Goal: Task Accomplishment & Management: Manage account settings

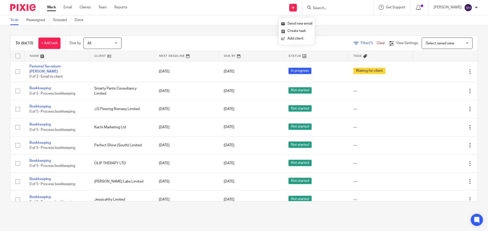
scroll to position [213, 0]
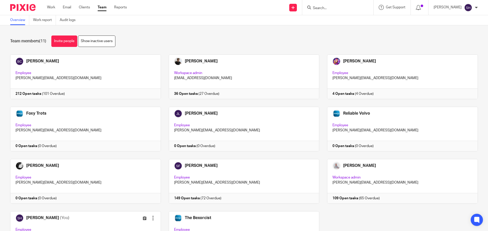
click at [326, 9] on input "Search" at bounding box center [335, 8] width 46 height 5
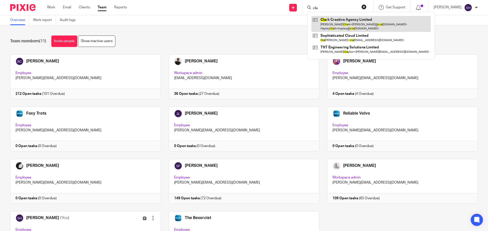
type input "cla"
click at [350, 20] on link at bounding box center [370, 24] width 119 height 16
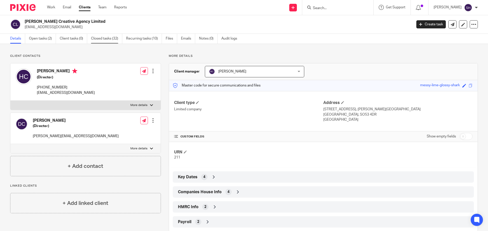
click at [102, 39] on link "Closed tasks (32)" at bounding box center [106, 39] width 31 height 10
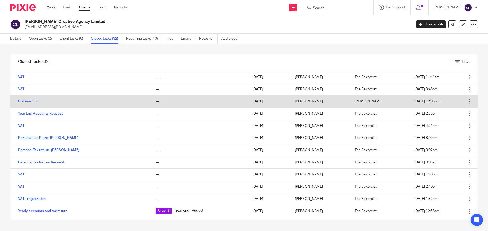
scroll to position [152, 0]
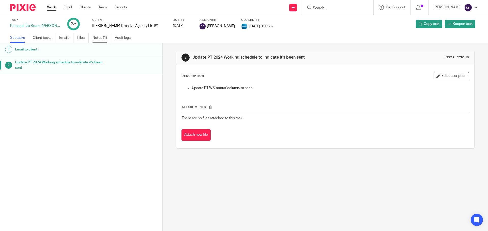
click at [100, 37] on link "Notes (1)" at bounding box center [101, 38] width 19 height 10
click at [104, 36] on link "Notes (1)" at bounding box center [101, 38] width 19 height 10
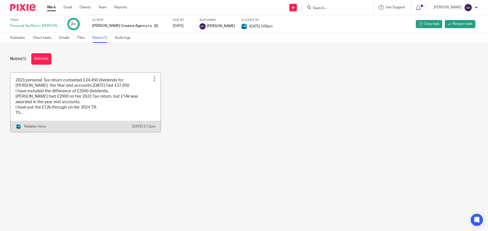
click at [112, 93] on link at bounding box center [85, 103] width 150 height 60
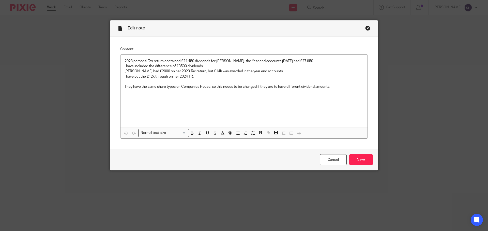
click at [367, 26] on div "Close this dialog window" at bounding box center [367, 28] width 5 height 5
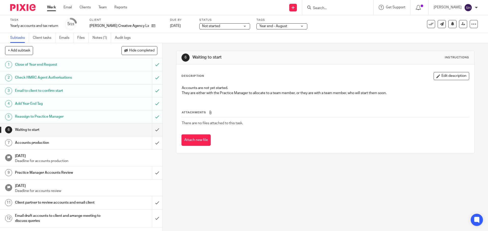
click at [259, 27] on span "Year end - August" at bounding box center [273, 26] width 28 height 4
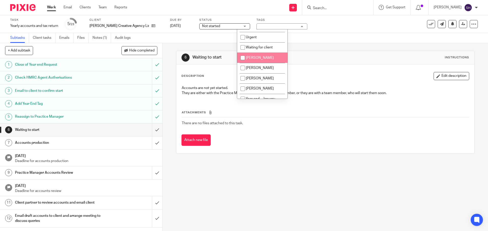
scroll to position [67, 0]
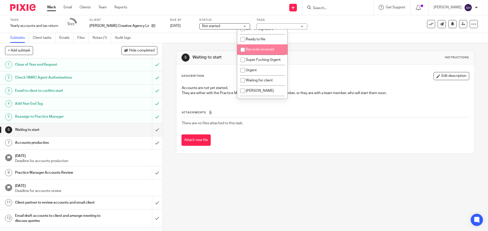
click at [202, 26] on span "Not started" at bounding box center [211, 26] width 18 height 4
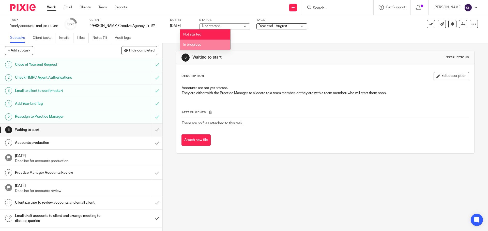
click at [194, 44] on span "In progress" at bounding box center [192, 45] width 18 height 4
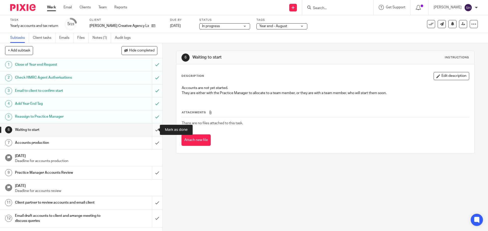
click at [151, 130] on input "submit" at bounding box center [81, 130] width 162 height 13
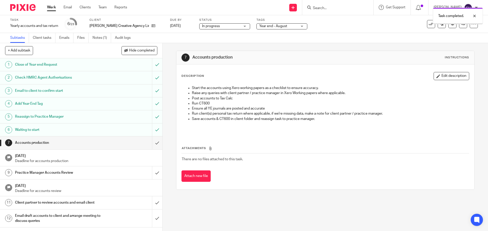
click at [152, 144] on input "submit" at bounding box center [81, 143] width 162 height 13
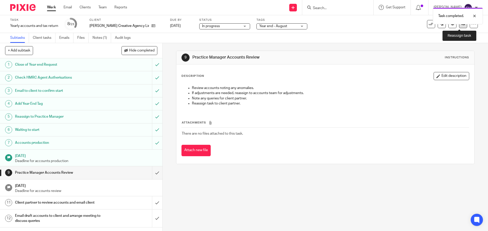
click at [459, 27] on link at bounding box center [463, 24] width 8 height 8
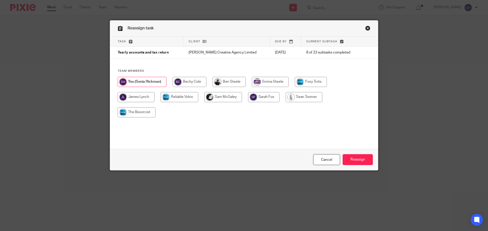
click at [184, 82] on input "radio" at bounding box center [189, 82] width 34 height 10
radio input "true"
click at [362, 159] on input "Reassign" at bounding box center [357, 159] width 30 height 11
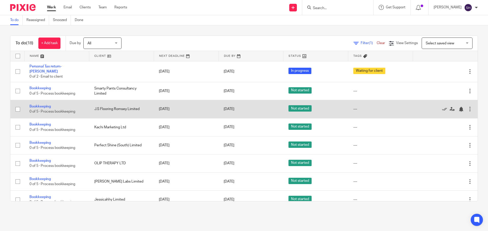
scroll to position [25, 0]
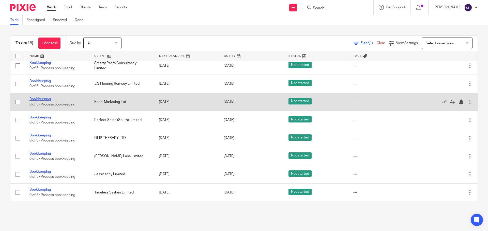
drag, startPoint x: 47, startPoint y: 99, endPoint x: 35, endPoint y: 99, distance: 11.7
click at [35, 99] on link "Bookkeeping" at bounding box center [39, 100] width 21 height 4
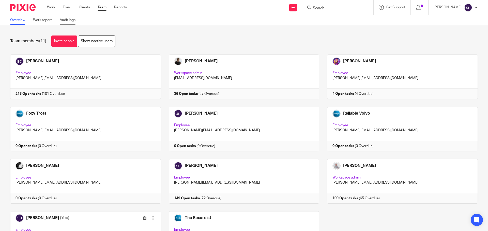
click at [75, 20] on link "Audit logs" at bounding box center [70, 20] width 20 height 10
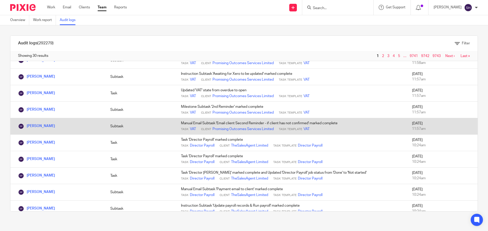
scroll to position [360, 0]
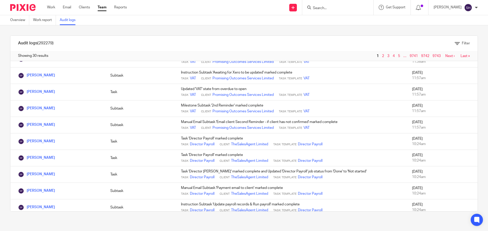
click at [445, 56] on link "Next ›" at bounding box center [449, 56] width 9 height 4
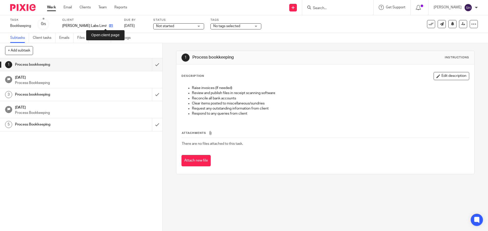
click at [109, 25] on icon at bounding box center [111, 26] width 4 height 4
click at [109, 24] on icon at bounding box center [111, 26] width 4 height 4
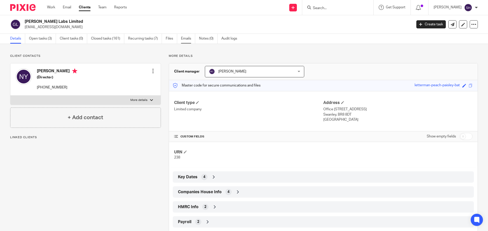
click at [187, 39] on link "Emails" at bounding box center [188, 39] width 14 height 10
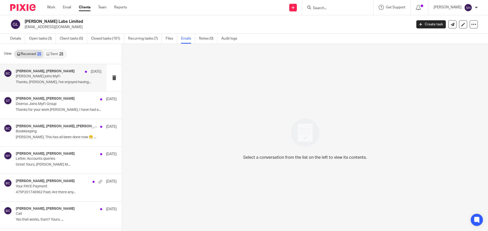
click at [55, 88] on div "Becky Cole, Nathan Young 12 Aug Diverso joins MyFi Thanks, Becky, I've enjoyed …" at bounding box center [53, 77] width 106 height 27
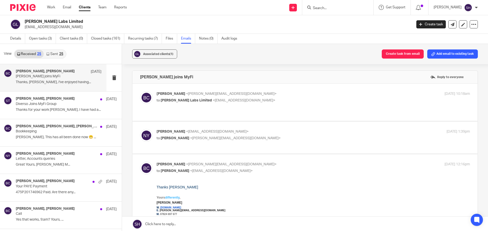
click at [226, 93] on p "Becky Cole <becky@wearediverso.com>" at bounding box center [260, 93] width 209 height 5
checkbox input "true"
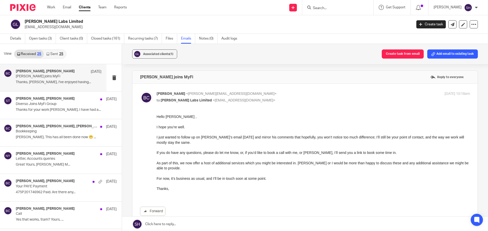
click at [55, 54] on link "Sent 25" at bounding box center [55, 54] width 22 height 8
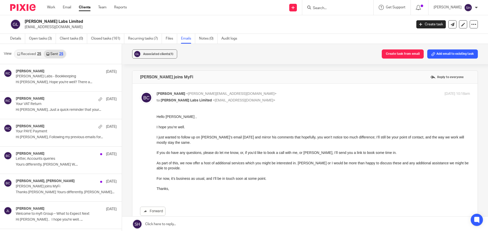
scroll to position [1, 0]
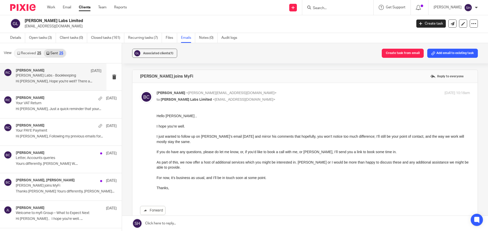
click at [50, 88] on div "Rebecca Cole 10 Sep Goodheart Labs - Bookkeeping Hi Nathan, Hope you're well? T…" at bounding box center [53, 77] width 106 height 27
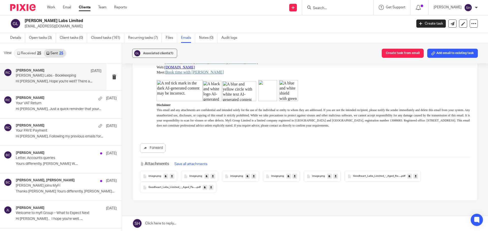
scroll to position [127, 0]
click at [177, 188] on span "Goodheart_Labs_Limited_-_Aged_Payables_Detail" at bounding box center [172, 186] width 48 height 3
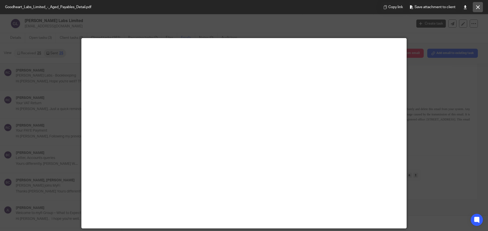
click at [482, 6] on button at bounding box center [477, 7] width 10 height 10
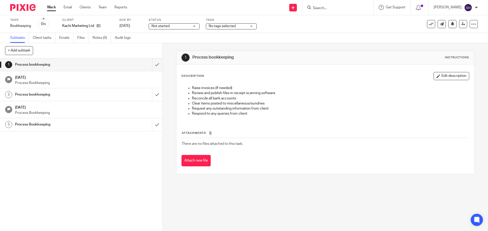
click at [334, 8] on input "Search" at bounding box center [335, 8] width 46 height 5
click at [97, 27] on icon at bounding box center [99, 26] width 4 height 4
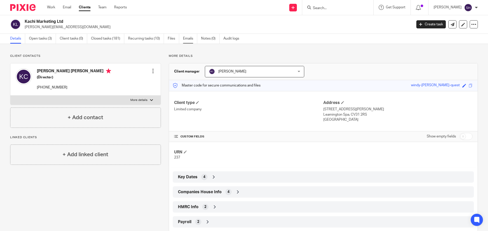
click at [196, 37] on link "Emails" at bounding box center [190, 39] width 14 height 10
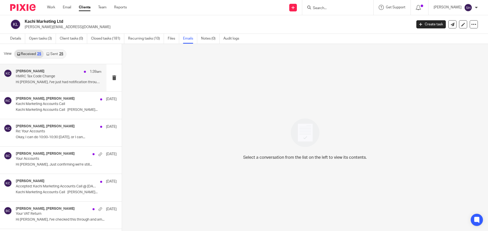
click at [62, 85] on div "[PERSON_NAME] 1:39am HMRC Tax Code Change Hi [PERSON_NAME], I've just had notif…" at bounding box center [59, 77] width 86 height 17
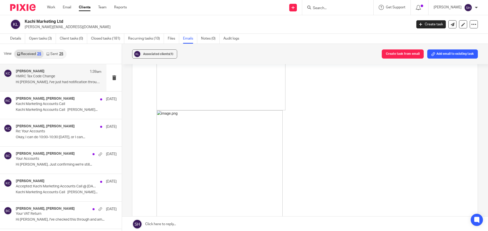
scroll to position [102, 0]
click at [70, 117] on div "Kate Chidzik, Rebecca Cole 11 Sep Kachi Marketing Accounts Call Kachi Marketing…" at bounding box center [53, 105] width 106 height 27
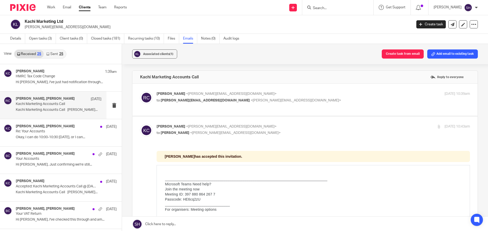
scroll to position [0, 0]
click at [60, 56] on link "Sent 25" at bounding box center [55, 54] width 22 height 8
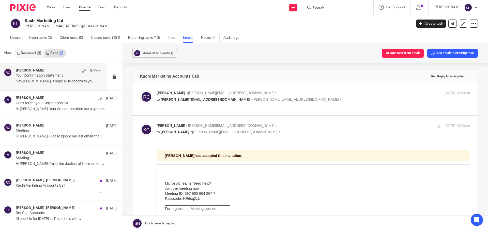
click at [39, 87] on div "Rebecca Cole 8:00am Your Confirmation Statement Hey Kate , I hope all is good w…" at bounding box center [53, 77] width 106 height 27
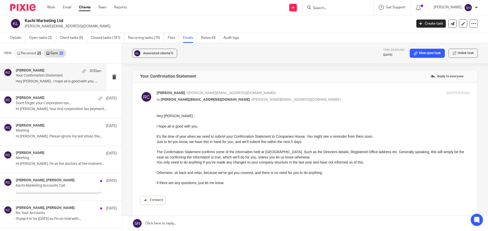
scroll to position [0, 0]
click at [53, 117] on div "Rebecca Cole 12 Sep Don't forget your Corporation tax... Hi Kate, Your first co…" at bounding box center [53, 104] width 106 height 27
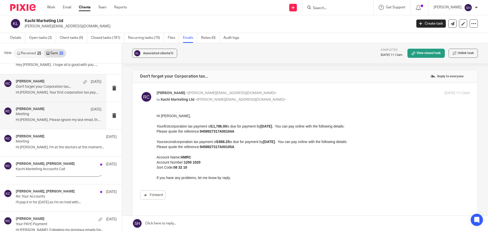
scroll to position [25, 0]
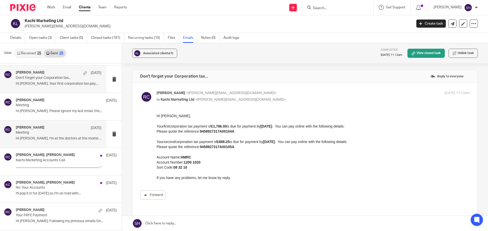
click at [55, 135] on p "Meeting" at bounding box center [50, 133] width 69 height 4
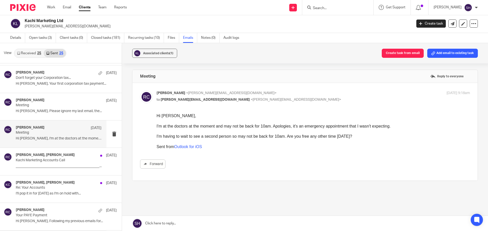
scroll to position [0, 0]
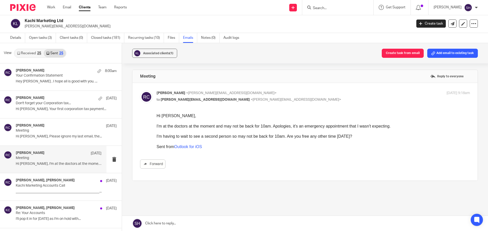
click at [34, 52] on link "Received 25" at bounding box center [28, 53] width 29 height 8
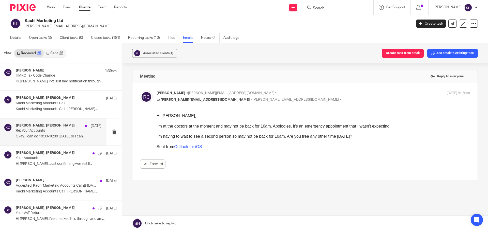
scroll to position [25, 0]
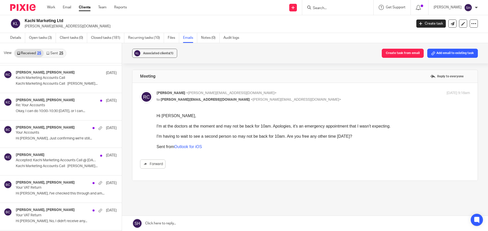
click at [56, 54] on link "Sent 25" at bounding box center [55, 53] width 22 height 8
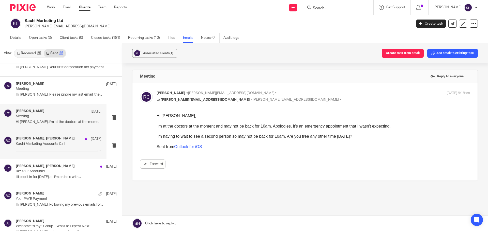
scroll to position [51, 0]
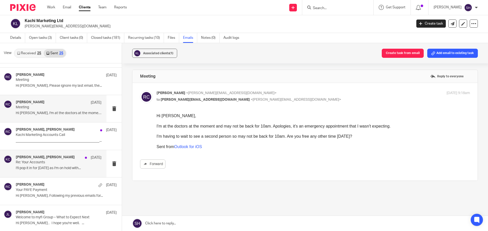
click at [60, 173] on div "Rebecca Cole, Kate Chidzik 11 Sep Re: Your Accounts I'll pop it in for tomorrow…" at bounding box center [53, 163] width 106 height 27
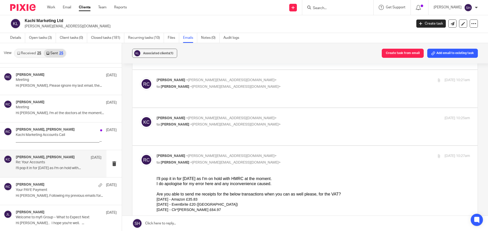
click at [38, 50] on link "Received 25" at bounding box center [28, 53] width 29 height 8
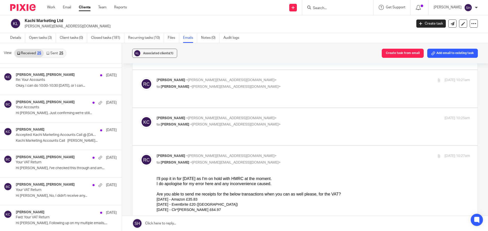
scroll to position [0, 0]
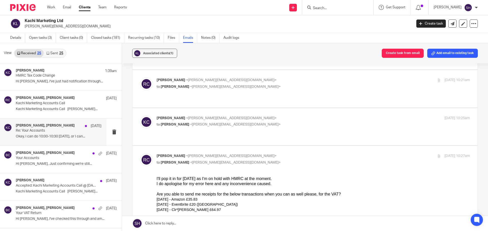
click at [52, 143] on div "Rebecca Cole, Kate Chidzik 11 Sep Re: Your Accounts Okay, I can do 10:00-10:30 …" at bounding box center [53, 132] width 106 height 27
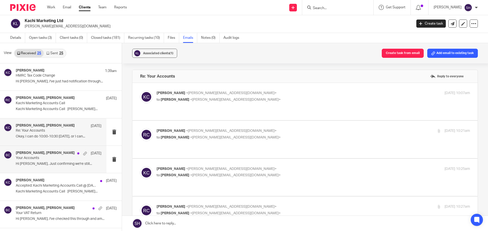
click at [51, 172] on div "Kate Chidzik, Becky Cole 11 Sep Your Accounts Hi Becky, Just confirming we're s…" at bounding box center [53, 159] width 106 height 27
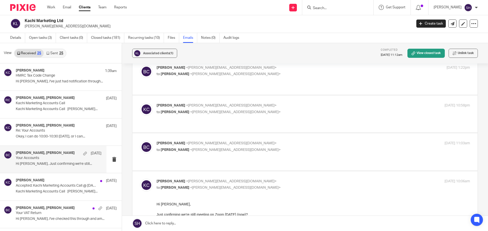
scroll to position [102, 0]
click at [255, 185] on p "to Becky Cole <becky@wearediverso.com>" at bounding box center [260, 187] width 209 height 5
checkbox input "true"
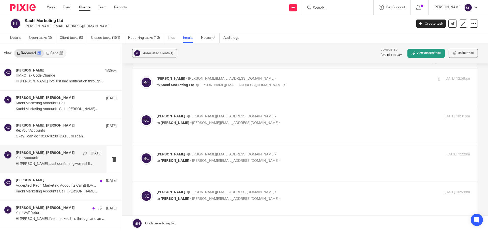
scroll to position [0, 0]
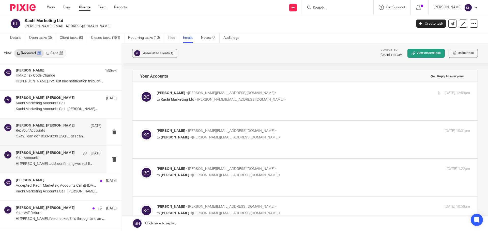
click at [64, 139] on div "Rebecca Cole, Kate Chidzik 11 Sep Re: Your Accounts Okay, I can do 10:00-10:30 …" at bounding box center [59, 132] width 86 height 17
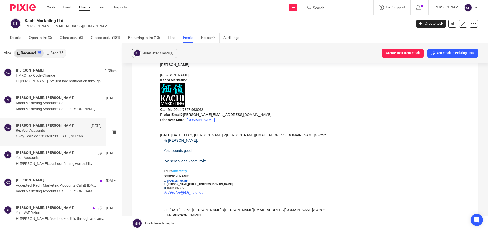
scroll to position [660, 0]
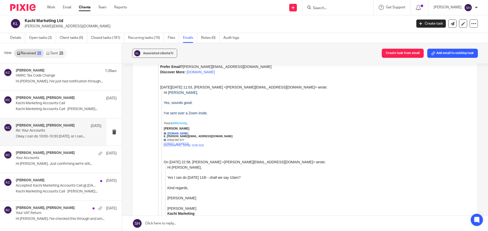
click at [328, 7] on input "Search" at bounding box center [335, 8] width 46 height 5
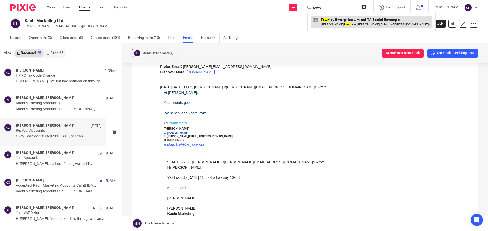
type input "town"
click at [352, 24] on link at bounding box center [371, 22] width 120 height 12
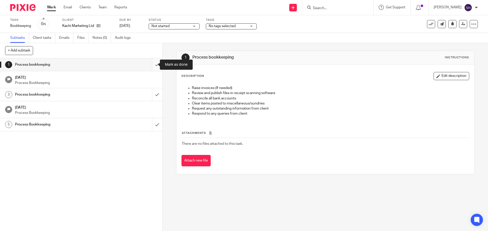
click at [151, 64] on input "submit" at bounding box center [81, 64] width 162 height 13
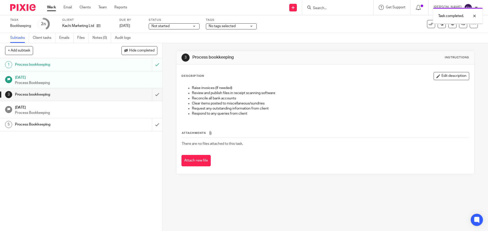
click at [57, 8] on ul "Work Email Clients Team Reports" at bounding box center [91, 7] width 88 height 5
click at [428, 26] on icon at bounding box center [430, 24] width 5 height 5
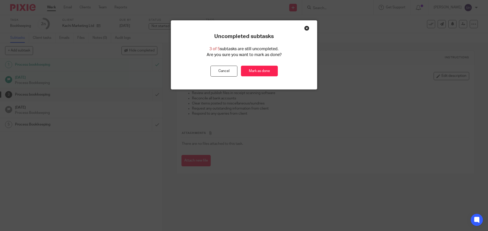
click at [276, 73] on div "Uncompleted subtasks 3 of 5 subtasks are still uncompleted. Are you sure you wa…" at bounding box center [244, 54] width 146 height 43
click at [267, 74] on link "Mark as done" at bounding box center [259, 71] width 37 height 11
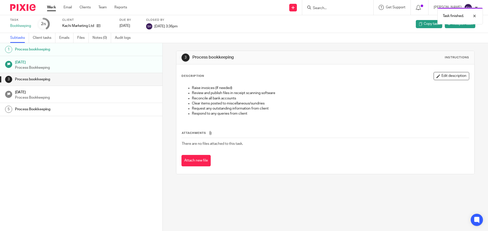
click at [51, 8] on link "Work" at bounding box center [51, 7] width 9 height 5
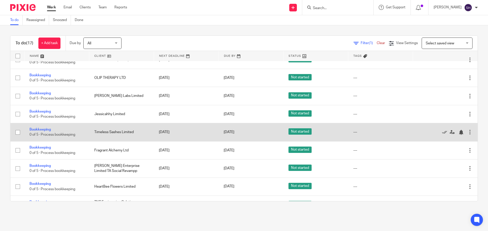
scroll to position [76, 0]
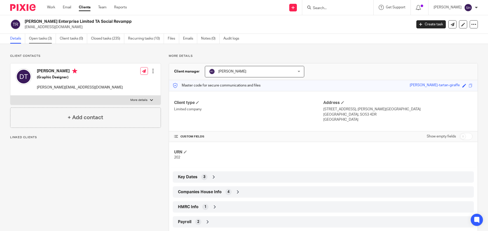
click at [39, 38] on link "Open tasks (3)" at bounding box center [42, 39] width 27 height 10
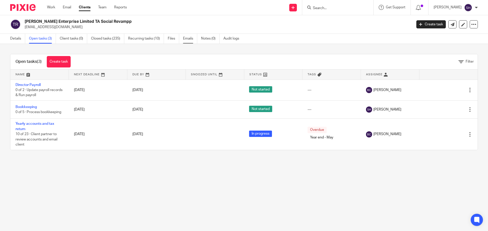
click at [189, 36] on link "Emails" at bounding box center [190, 39] width 14 height 10
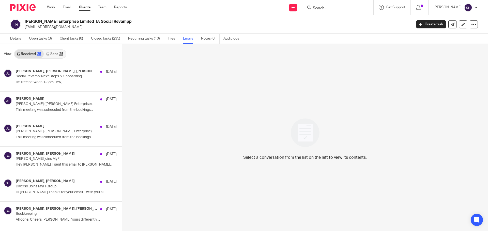
click at [58, 54] on link "Sent 25" at bounding box center [55, 54] width 22 height 8
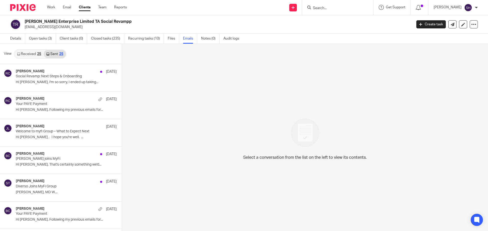
scroll to position [1, 0]
click at [29, 53] on link "Received 25" at bounding box center [28, 53] width 29 height 8
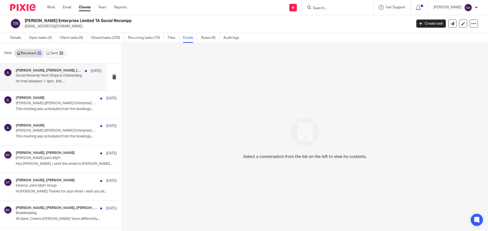
click at [44, 87] on div "Rebecca Cole, Danny Townley, James Lynch 10 Sep Social Revamp: Next Steps & Onb…" at bounding box center [53, 77] width 106 height 27
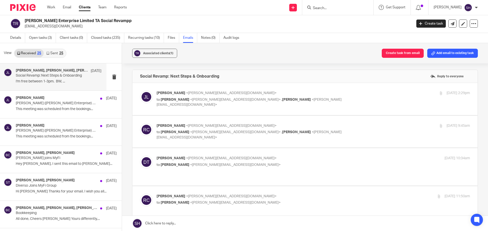
scroll to position [0, 0]
click at [231, 108] on label at bounding box center [304, 99] width 345 height 32
click at [140, 91] on input "checkbox" at bounding box center [140, 90] width 0 height 0
checkbox input "true"
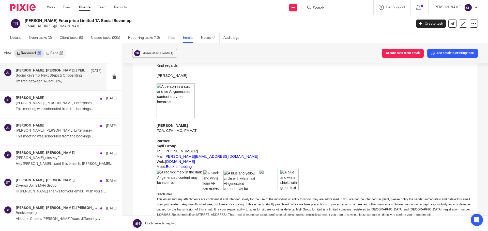
scroll to position [254, 0]
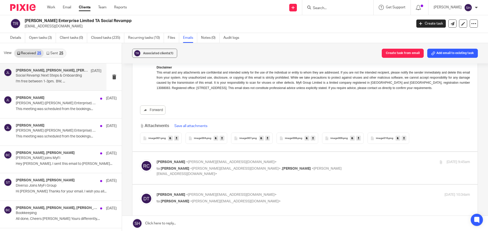
click at [250, 171] on div "Rebecca Cole <becky@myfigroup.com> to James Lynch <james@myfigroup.com> , Danny…" at bounding box center [305, 168] width 330 height 17
click at [236, 178] on label at bounding box center [304, 168] width 345 height 32
click at [140, 160] on input "checkbox" at bounding box center [140, 160] width 0 height 0
checkbox input "true"
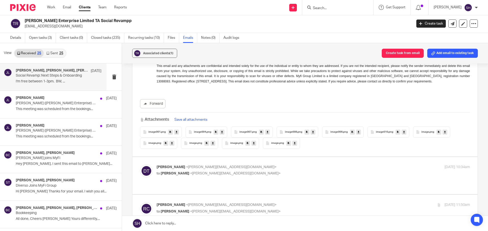
scroll to position [711, 0]
click at [255, 171] on p "to Rebecca Cole <becky@myfigroup.com>" at bounding box center [260, 173] width 209 height 5
checkbox input "true"
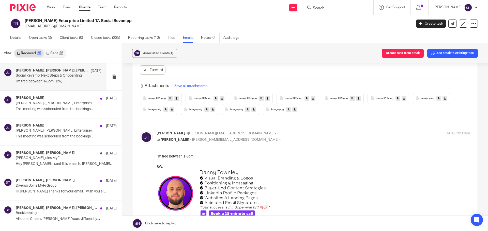
scroll to position [618, 0]
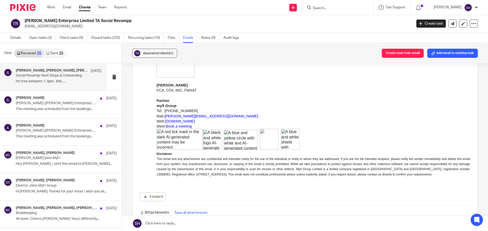
click at [55, 52] on link "Sent 25" at bounding box center [55, 53] width 22 height 8
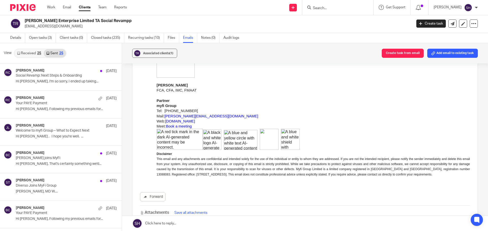
click at [329, 9] on input "Search" at bounding box center [335, 8] width 46 height 5
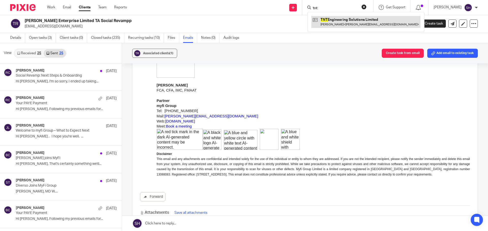
type input "tnt"
click at [354, 21] on link at bounding box center [365, 22] width 109 height 12
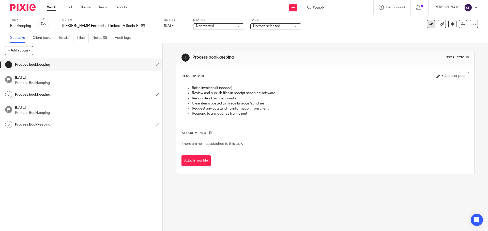
click at [428, 24] on icon at bounding box center [430, 24] width 5 height 5
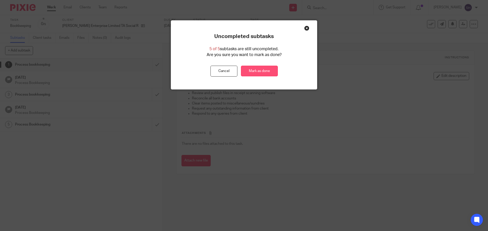
click at [275, 73] on link "Mark as done" at bounding box center [259, 71] width 37 height 11
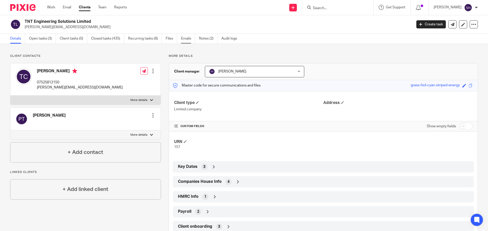
click at [185, 38] on link "Emails" at bounding box center [188, 39] width 14 height 10
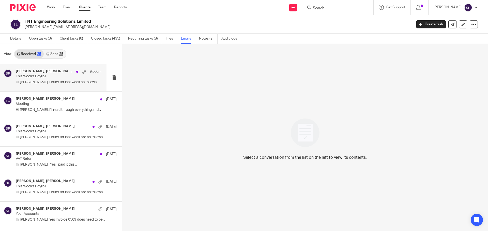
click at [58, 86] on div "[PERSON_NAME], [PERSON_NAME] 9:00am This Week's Payroll Hi [PERSON_NAME], Hours…" at bounding box center [59, 77] width 86 height 17
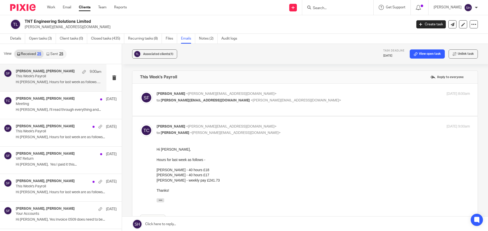
click at [221, 108] on div "Sarah Fox <sarah@myfigroup.com> to tom.cltn@gmail.com <tom.cltn@gmail.com> 15 S…" at bounding box center [305, 99] width 330 height 17
click at [216, 112] on label at bounding box center [304, 100] width 345 height 32
click at [140, 91] on input "checkbox" at bounding box center [140, 91] width 0 height 0
checkbox input "true"
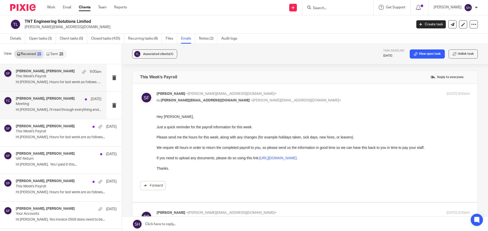
click at [64, 114] on div "Tom Clayton, Sarah Fox 8 Sep Meeting Hi Sarah, I'll read through everything and…" at bounding box center [53, 105] width 106 height 27
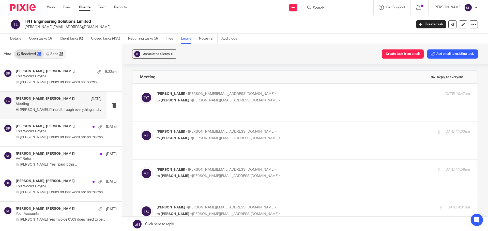
click at [240, 106] on label at bounding box center [304, 102] width 345 height 37
click at [140, 91] on input "checkbox" at bounding box center [140, 91] width 0 height 0
checkbox input "true"
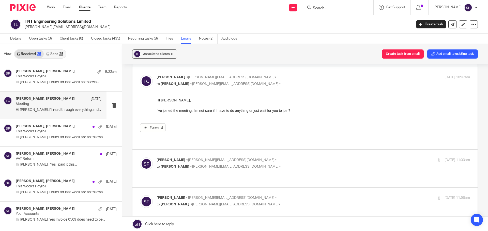
scroll to position [25, 0]
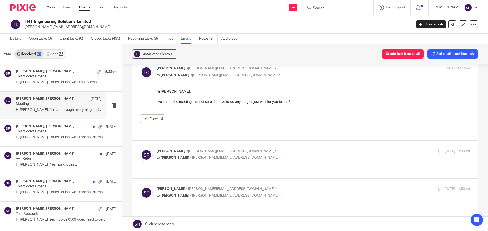
click at [243, 149] on p "Sarah Fox <sarah@myfigroup.com>" at bounding box center [260, 151] width 209 height 5
checkbox input "true"
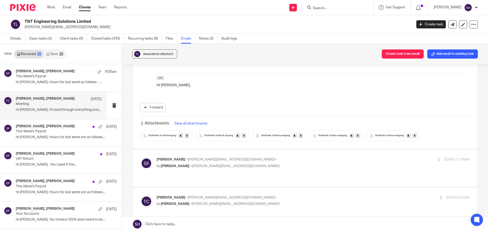
scroll to position [305, 0]
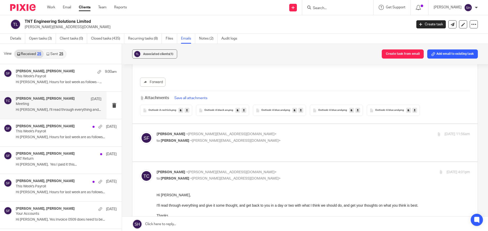
click at [248, 139] on label at bounding box center [304, 142] width 345 height 37
click at [140, 132] on input "checkbox" at bounding box center [140, 132] width 0 height 0
checkbox input "true"
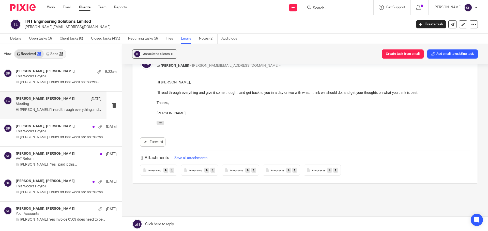
scroll to position [806, 0]
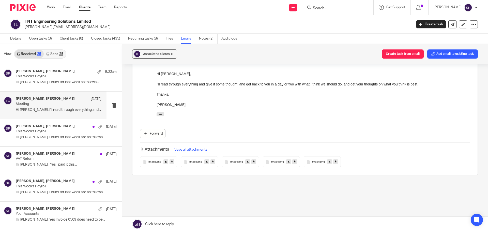
click at [57, 56] on link "Sent 25" at bounding box center [55, 54] width 22 height 8
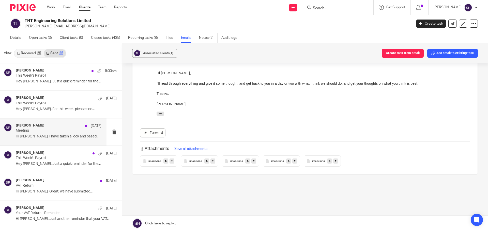
click at [50, 133] on p "Meeting" at bounding box center [50, 131] width 69 height 4
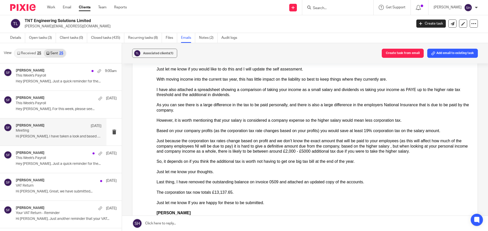
scroll to position [432, 0]
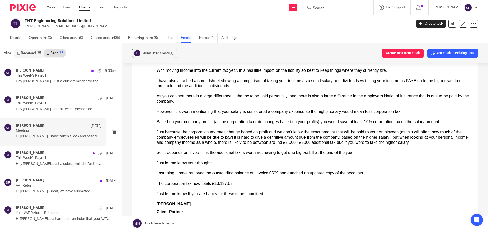
click at [37, 53] on link "Received 25" at bounding box center [28, 53] width 29 height 8
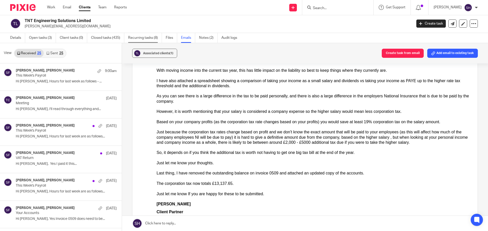
scroll to position [0, 0]
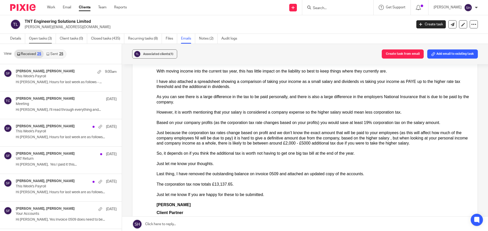
click at [37, 41] on link "Open tasks (3)" at bounding box center [42, 39] width 27 height 10
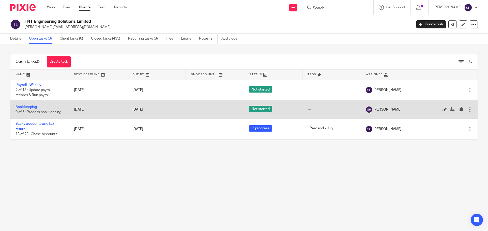
click at [442, 109] on icon at bounding box center [444, 109] width 5 height 5
click at [442, 110] on icon at bounding box center [444, 109] width 5 height 5
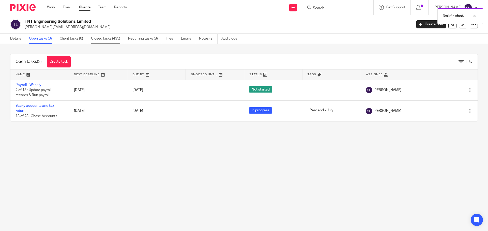
click at [101, 38] on link "Closed tasks (435)" at bounding box center [107, 39] width 33 height 10
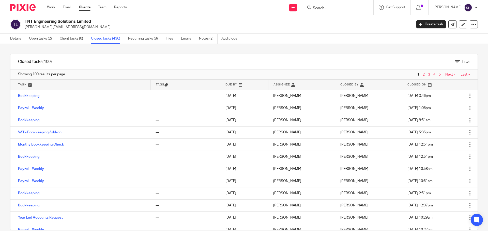
click at [334, 3] on div at bounding box center [337, 7] width 71 height 15
click at [334, 6] on input "Search" at bounding box center [335, 8] width 46 height 5
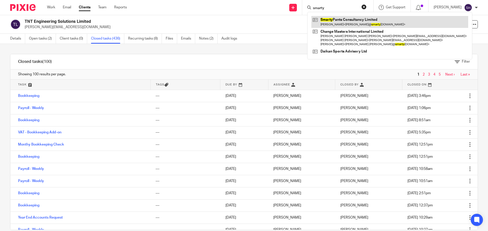
type input "smarty"
click at [341, 22] on link at bounding box center [389, 22] width 157 height 12
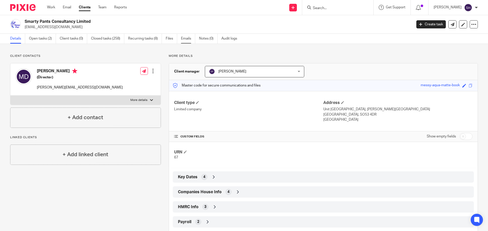
click at [189, 41] on link "Emails" at bounding box center [188, 39] width 14 height 10
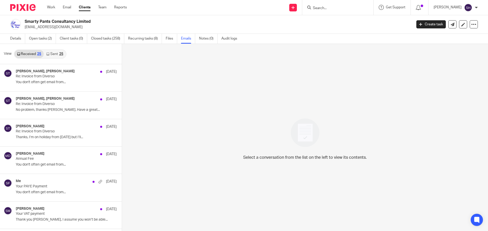
click at [58, 54] on link "Sent 25" at bounding box center [55, 54] width 22 height 8
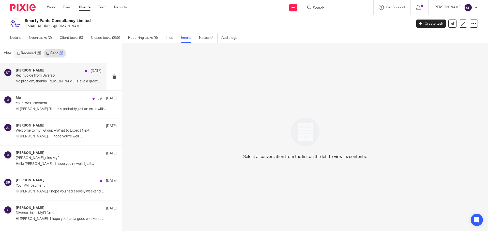
click at [53, 86] on div "[PERSON_NAME] [DATE] Re: Invoice from Diverso No problem, thanks [PERSON_NAME].…" at bounding box center [59, 77] width 86 height 17
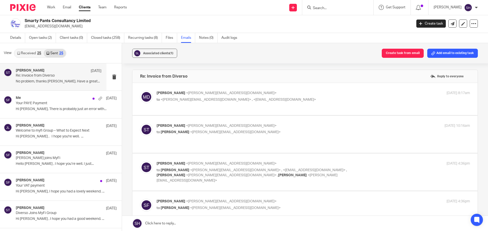
scroll to position [0, 0]
click at [238, 110] on label at bounding box center [304, 99] width 345 height 32
click at [140, 91] on input "checkbox" at bounding box center [140, 90] width 0 height 0
checkbox input "true"
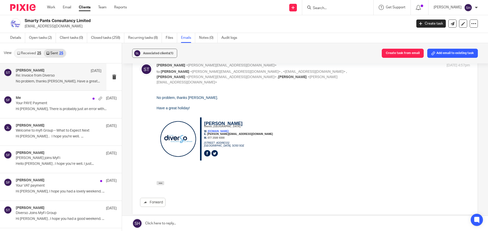
scroll to position [254, 0]
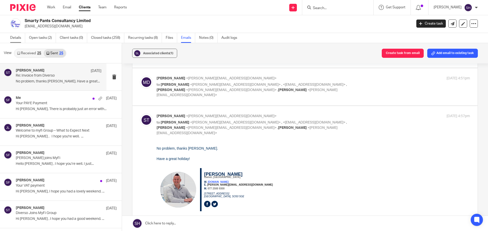
click at [19, 38] on link "Details" at bounding box center [17, 38] width 15 height 10
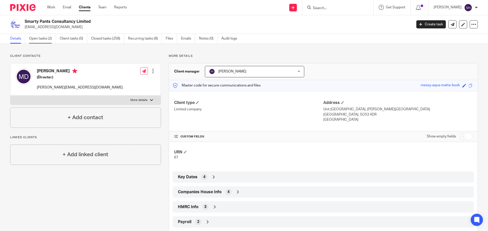
click at [40, 39] on link "Open tasks (2)" at bounding box center [42, 39] width 27 height 10
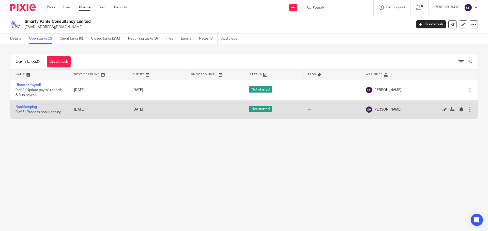
click at [442, 110] on icon at bounding box center [444, 109] width 5 height 5
